Goal: Download file/media

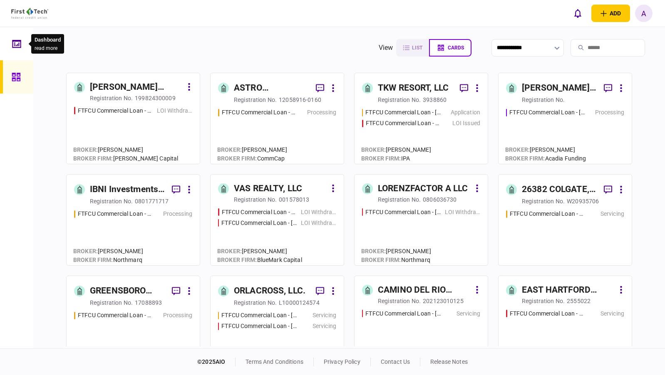
click at [22, 43] on div at bounding box center [18, 43] width 13 height 33
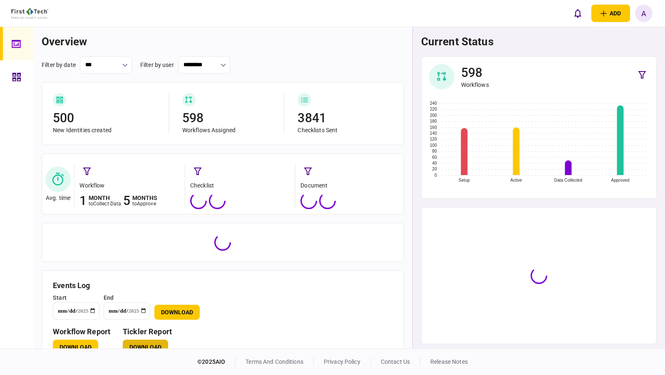
click at [146, 342] on button "Download" at bounding box center [145, 347] width 45 height 15
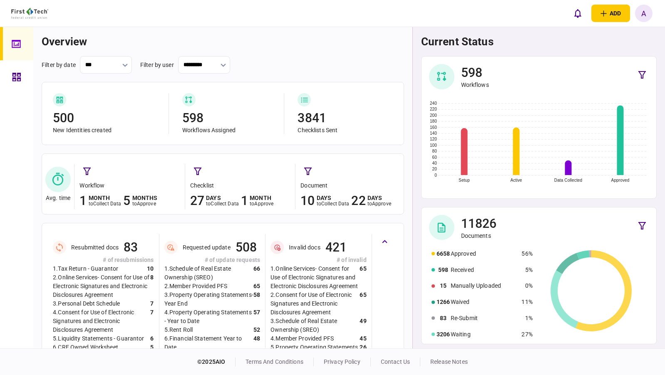
click at [31, 330] on div at bounding box center [16, 188] width 33 height 322
click at [662, 279] on div "current status 598 Workflows Setup Active Data Collected Approved 0 20 40 60 80…" at bounding box center [538, 188] width 253 height 322
click at [8, 188] on div at bounding box center [16, 188] width 33 height 322
